Goal: Task Accomplishment & Management: Manage account settings

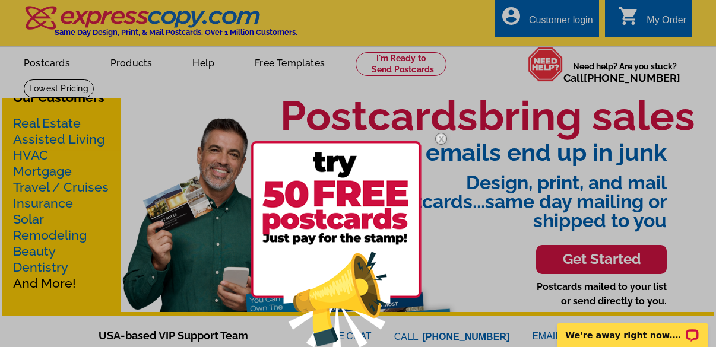
click at [546, 19] on div at bounding box center [358, 173] width 716 height 347
click at [571, 17] on div at bounding box center [358, 173] width 716 height 347
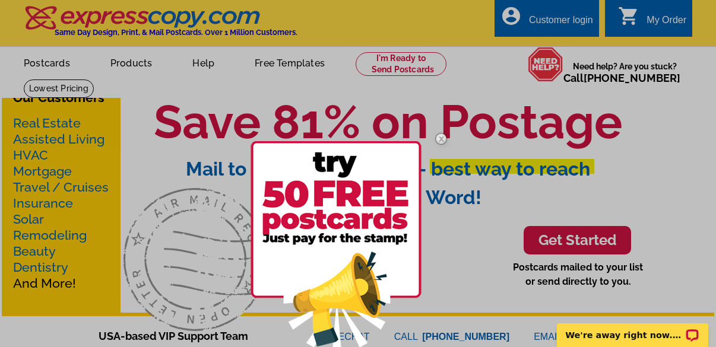
click at [568, 1] on div at bounding box center [358, 173] width 716 height 347
click at [549, 12] on div at bounding box center [358, 173] width 716 height 347
click at [546, 22] on div at bounding box center [358, 173] width 716 height 347
drag, startPoint x: 546, startPoint y: 22, endPoint x: 539, endPoint y: 21, distance: 7.7
click at [546, 21] on div at bounding box center [358, 173] width 716 height 347
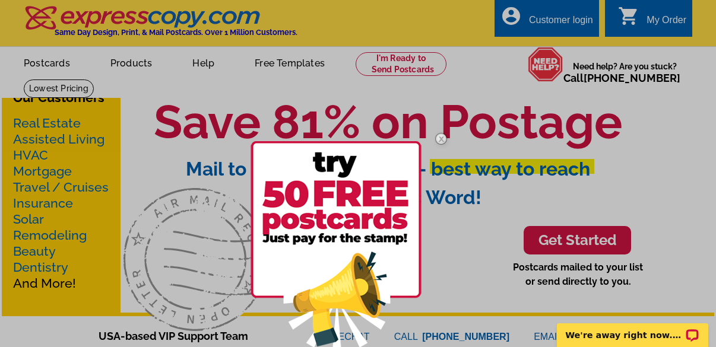
click at [518, 17] on div at bounding box center [358, 173] width 716 height 347
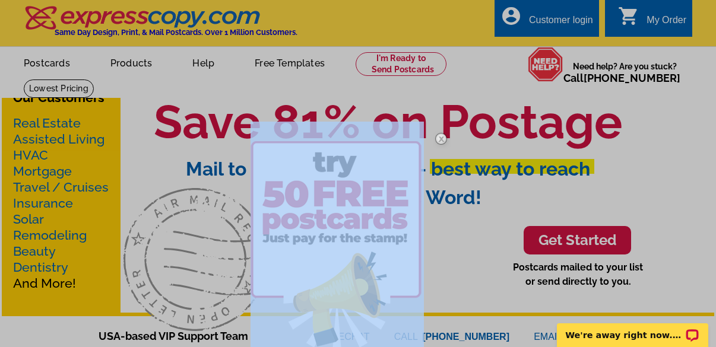
click at [518, 17] on div at bounding box center [358, 173] width 716 height 347
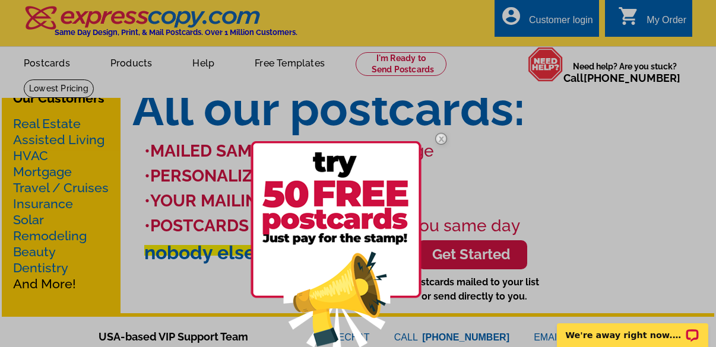
scroll to position [119, 0]
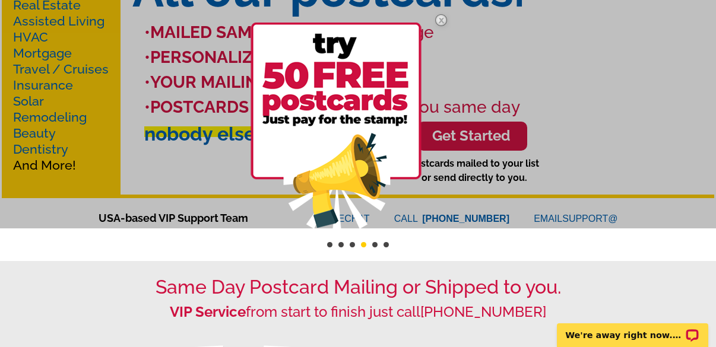
click at [376, 107] on img at bounding box center [336, 127] width 171 height 209
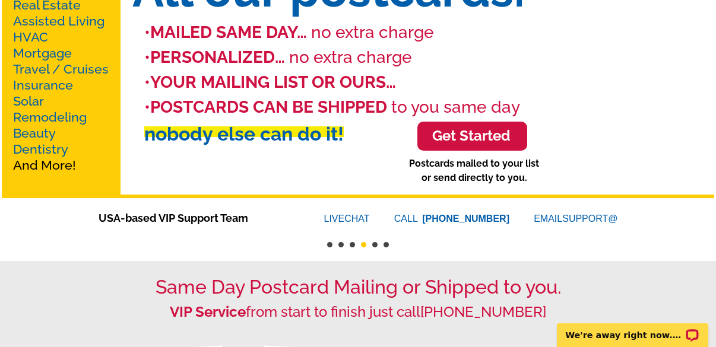
scroll to position [0, 0]
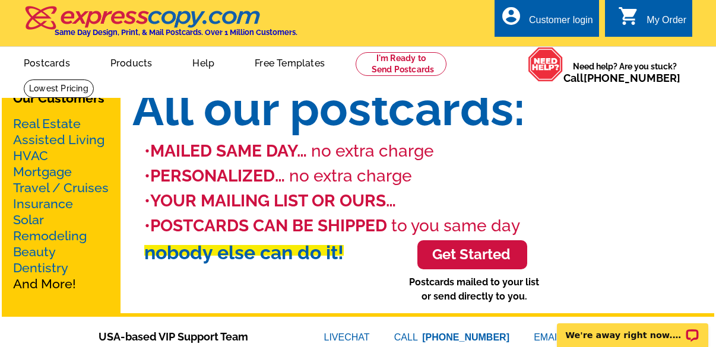
click at [556, 17] on div "Customer login" at bounding box center [561, 23] width 64 height 17
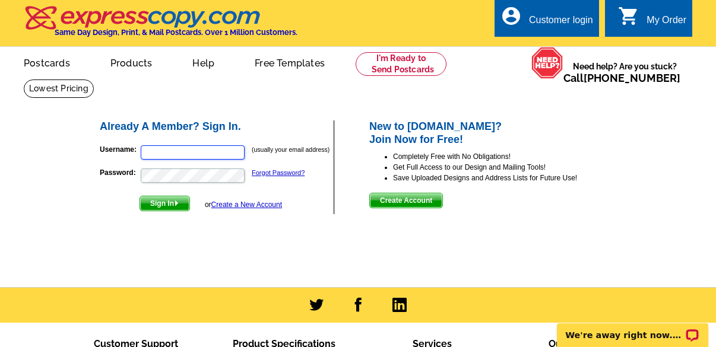
click at [188, 150] on input "Username:" at bounding box center [193, 152] width 104 height 14
click at [186, 157] on input "Username:" at bounding box center [193, 152] width 104 height 14
type input "[EMAIL_ADDRESS][DOMAIN_NAME]"
click at [140, 196] on button "Sign In" at bounding box center [165, 203] width 50 height 15
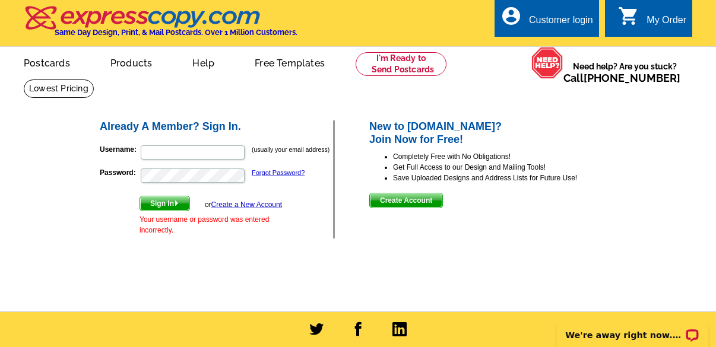
click at [294, 222] on form "Username: (usually your email address) Password: Forgot Password? Sign In or Cr…" at bounding box center [216, 187] width 233 height 97
click at [169, 155] on input "Username:" at bounding box center [193, 152] width 104 height 14
type input "[EMAIL_ADDRESS][DOMAIN_NAME]"
click at [140, 196] on button "Sign In" at bounding box center [165, 203] width 50 height 15
type input "[EMAIL_ADDRESS][DOMAIN_NAME]"
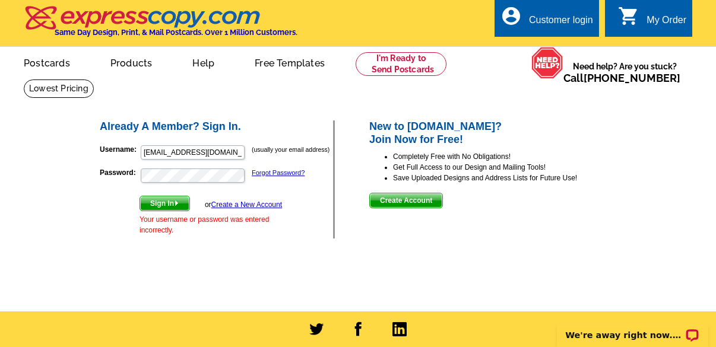
click at [176, 205] on img "submit" at bounding box center [176, 203] width 5 height 5
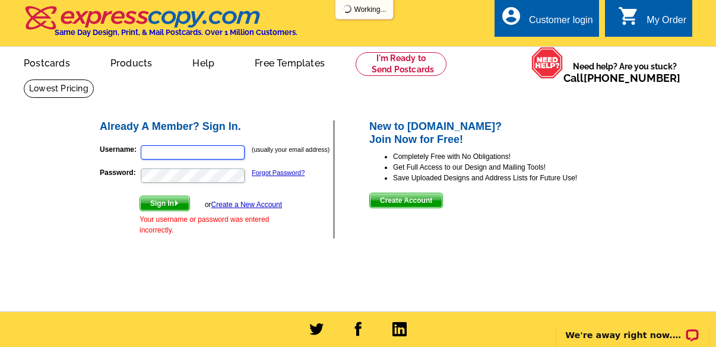
type input "sooperjet@yahoo.com"
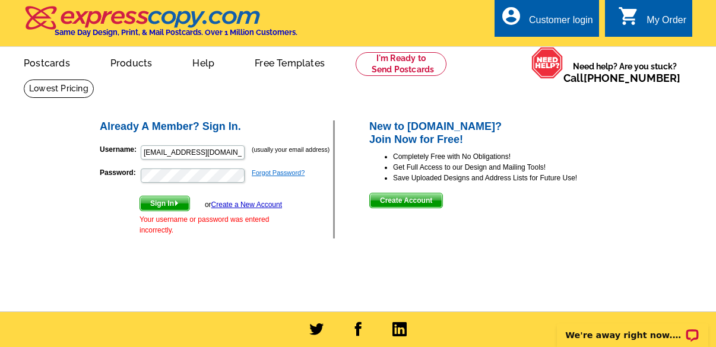
click at [290, 173] on link "Forgot Password?" at bounding box center [278, 172] width 53 height 7
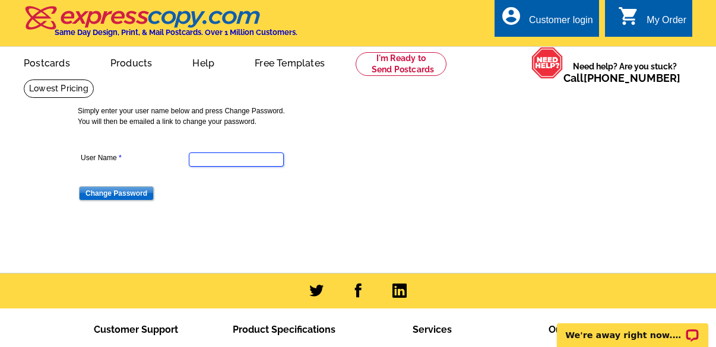
click at [229, 163] on input "User Name" at bounding box center [236, 160] width 95 height 14
type input "[EMAIL_ADDRESS][DOMAIN_NAME]"
click at [144, 195] on input "Change Password" at bounding box center [116, 193] width 75 height 14
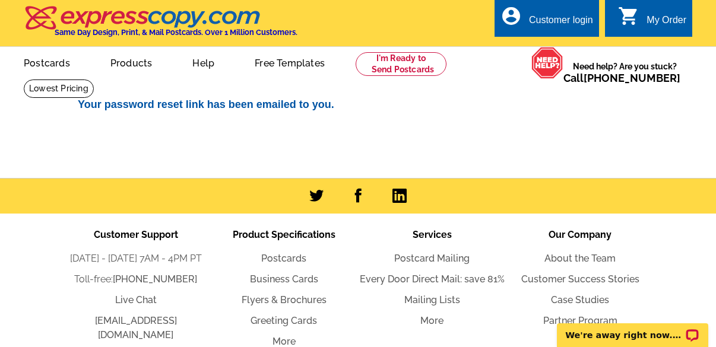
click at [546, 11] on div "account_circle Customer login" at bounding box center [547, 17] width 104 height 37
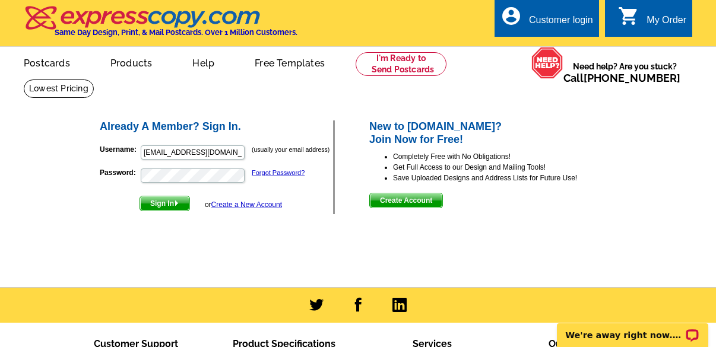
click at [182, 209] on span "Sign In" at bounding box center [164, 204] width 49 height 14
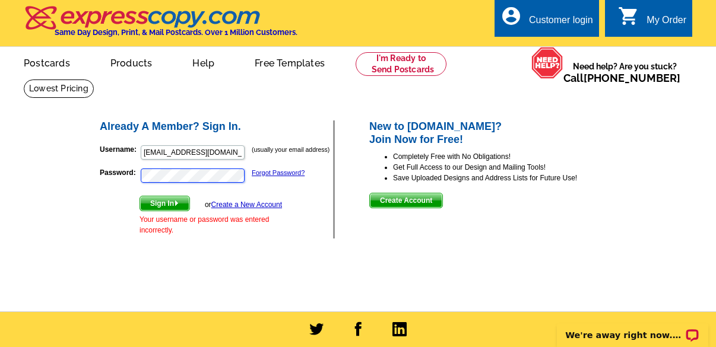
click at [73, 166] on div "Already A Member? Sign In. Username: sooperjet@yahoo.com (usually your email ad…" at bounding box center [358, 190] width 570 height 222
click at [140, 196] on button "Sign In" at bounding box center [165, 203] width 50 height 15
